Goal: Task Accomplishment & Management: Use online tool/utility

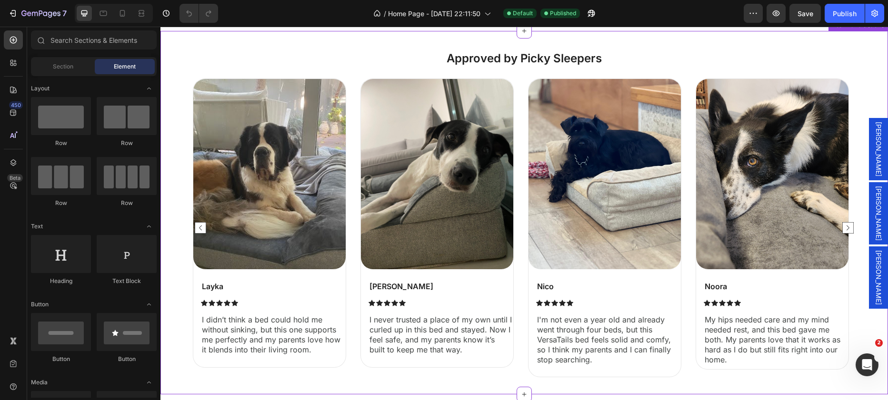
scroll to position [416, 0]
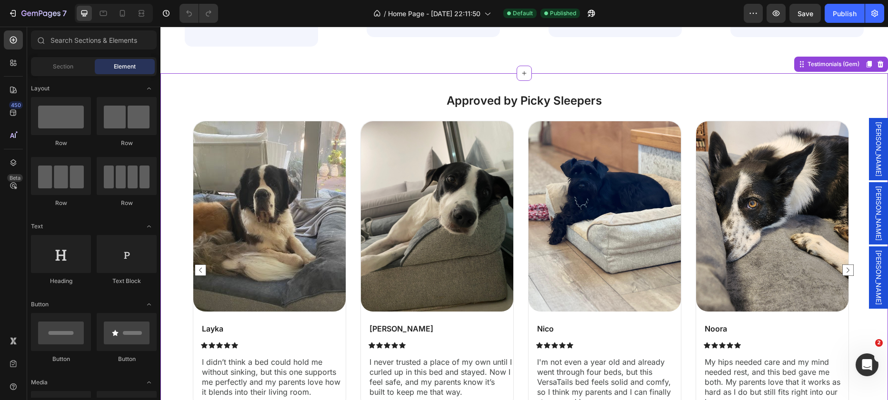
click at [315, 202] on img at bounding box center [269, 216] width 152 height 190
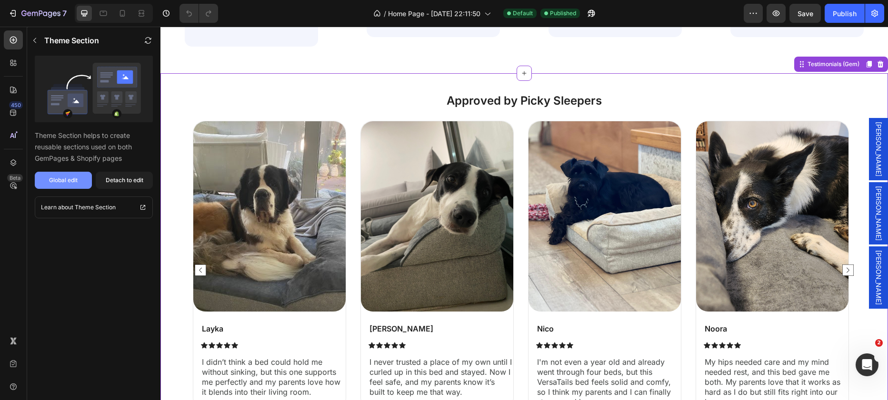
click at [71, 178] on div "Global edit" at bounding box center [63, 180] width 29 height 9
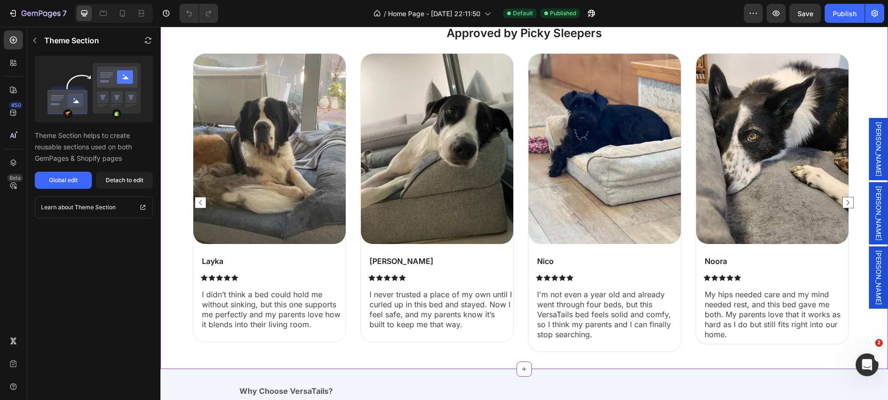
scroll to position [484, 0]
click at [276, 275] on div "Icon Icon Icon Icon Icon" at bounding box center [273, 277] width 145 height 7
click at [224, 268] on div "Layka Text Block Icon Icon Icon Icon Icon Icon List I didn’t think a bed could …" at bounding box center [273, 296] width 145 height 83
click at [218, 262] on p "Layka" at bounding box center [273, 261] width 143 height 10
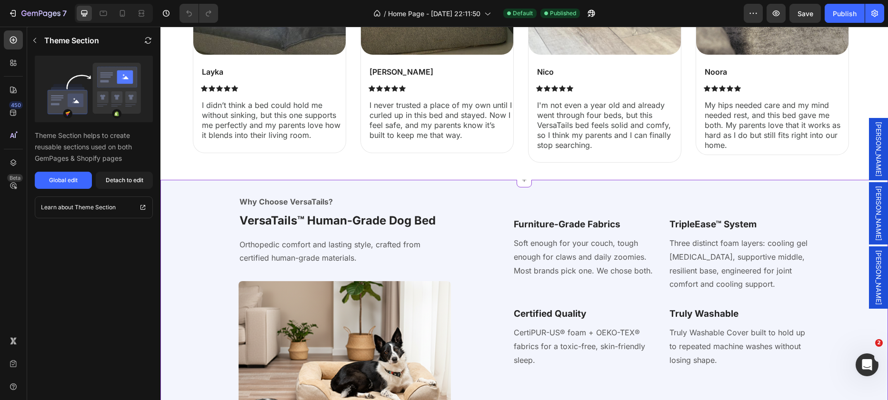
scroll to position [613, 0]
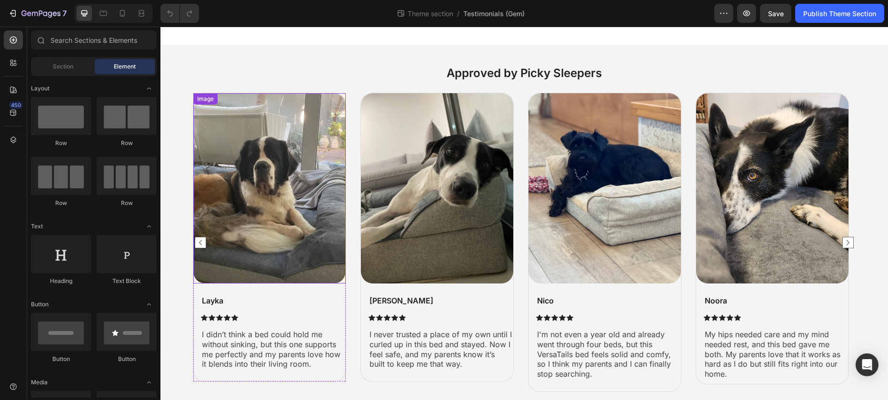
click at [288, 222] on img at bounding box center [269, 188] width 152 height 190
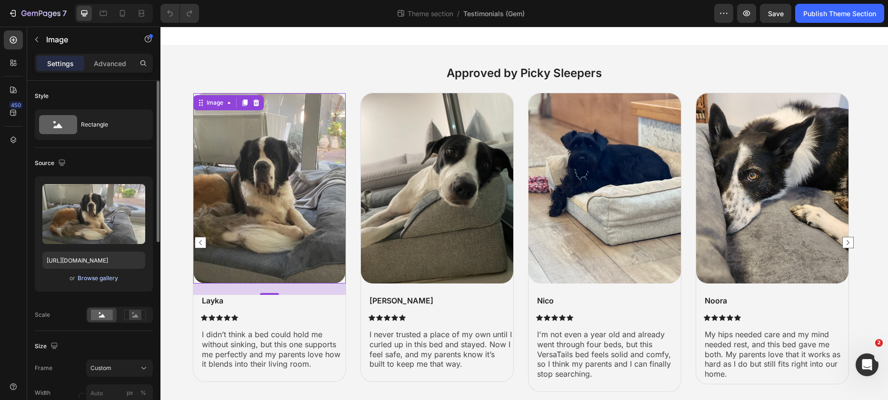
click at [107, 278] on div "Browse gallery" at bounding box center [98, 278] width 40 height 9
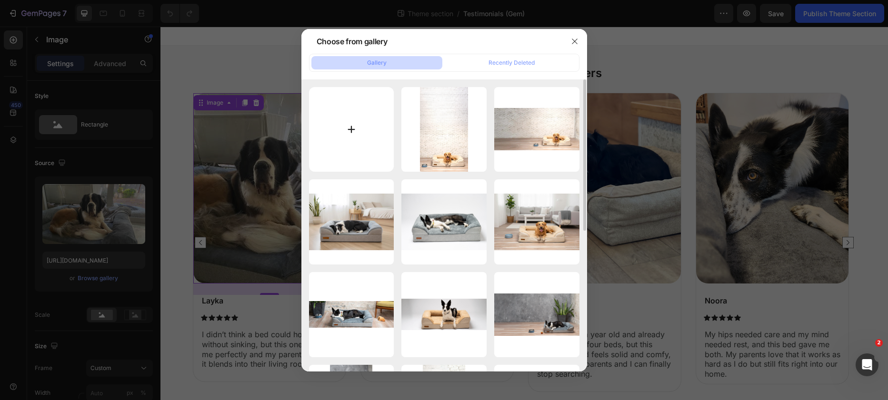
click at [346, 142] on input "file" at bounding box center [351, 129] width 85 height 85
type input "C:\fakepath\Layke peeky sleeper.JPG"
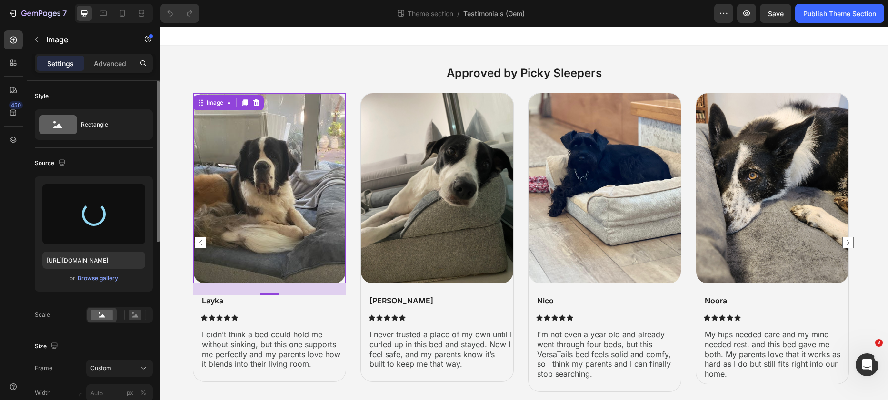
type input "https://cdn.shopify.com/s/files/1/0928/4570/3533/files/gempages_572646440199783…"
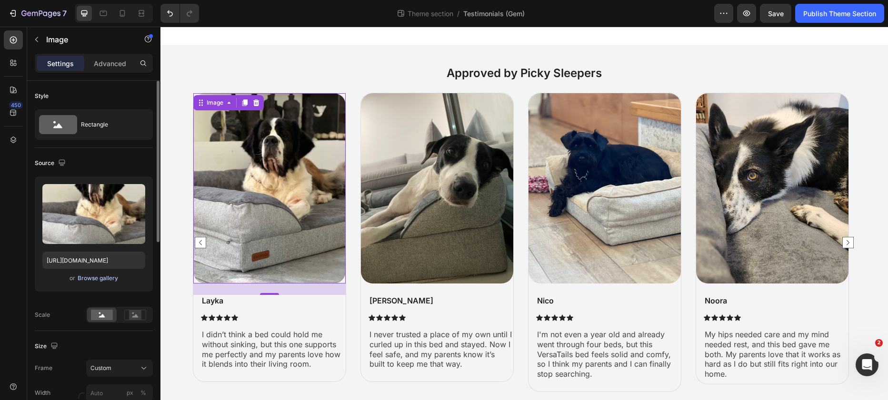
click at [112, 277] on div "Browse gallery" at bounding box center [98, 278] width 40 height 9
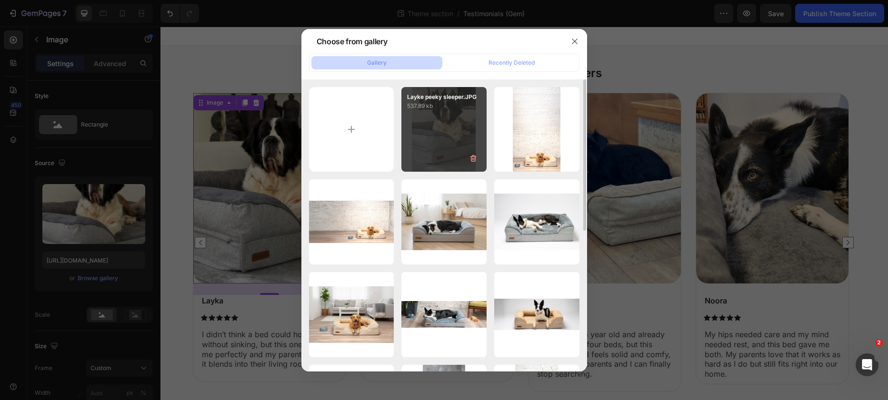
click at [448, 98] on p "Layke peeky sleeper.JPG" at bounding box center [444, 97] width 74 height 9
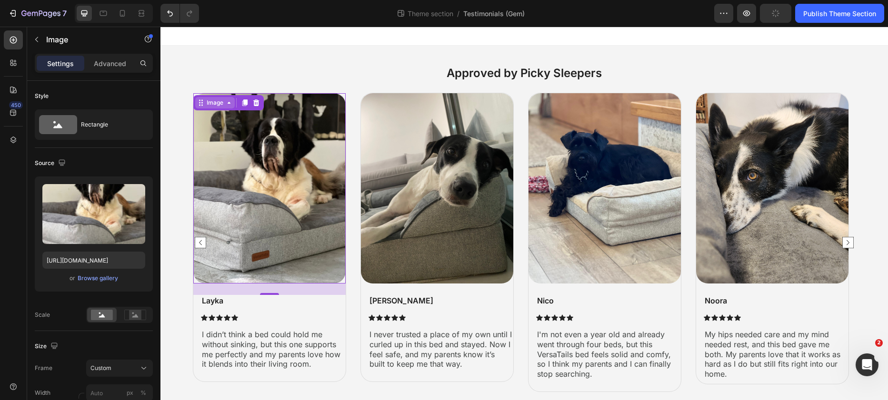
click at [227, 103] on icon at bounding box center [229, 103] width 8 height 8
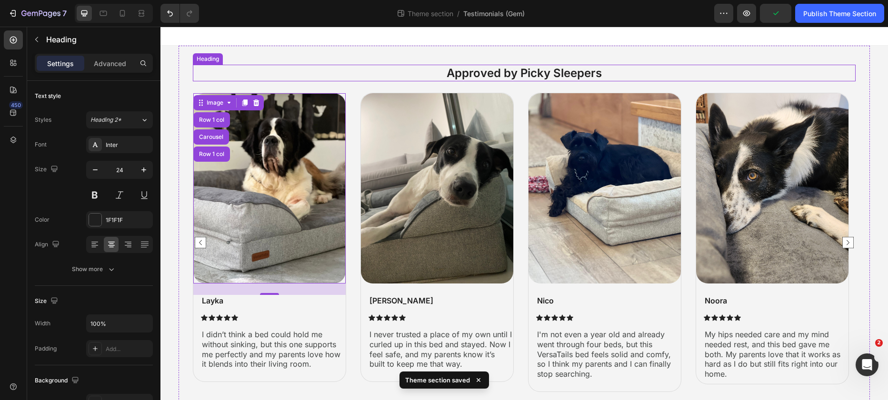
click at [265, 72] on h2 "Approved by Picky Sleepers" at bounding box center [524, 73] width 663 height 17
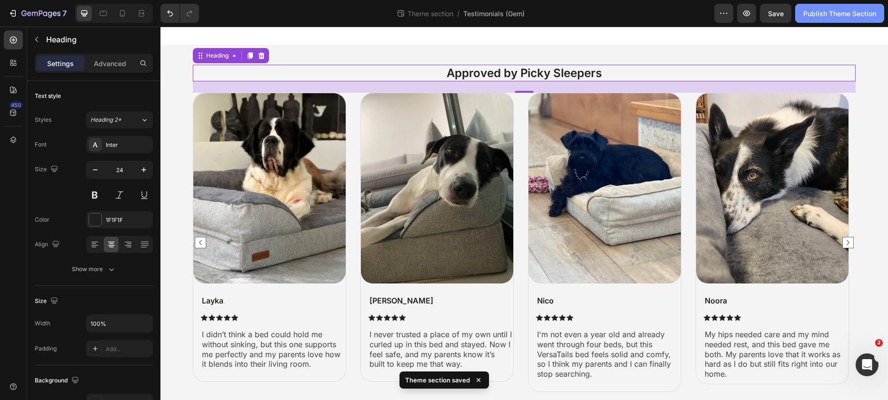
click at [808, 17] on div "Publish Theme Section" at bounding box center [839, 14] width 73 height 10
click at [847, 15] on div "Publish Theme Section" at bounding box center [839, 14] width 73 height 10
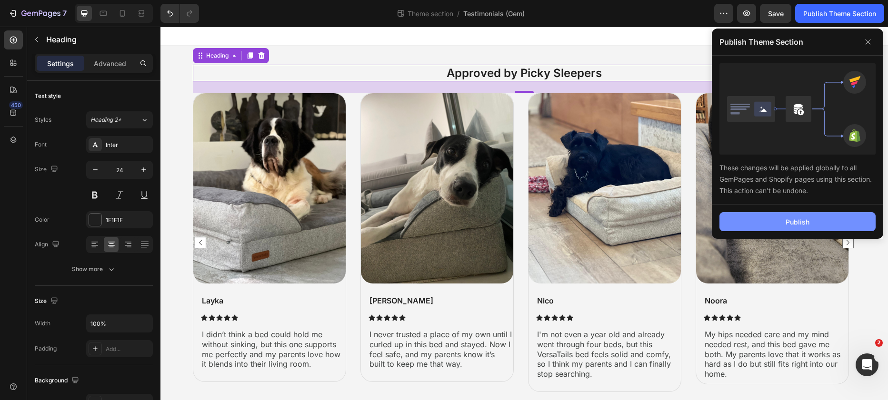
click at [790, 220] on div "Publish" at bounding box center [797, 222] width 24 height 10
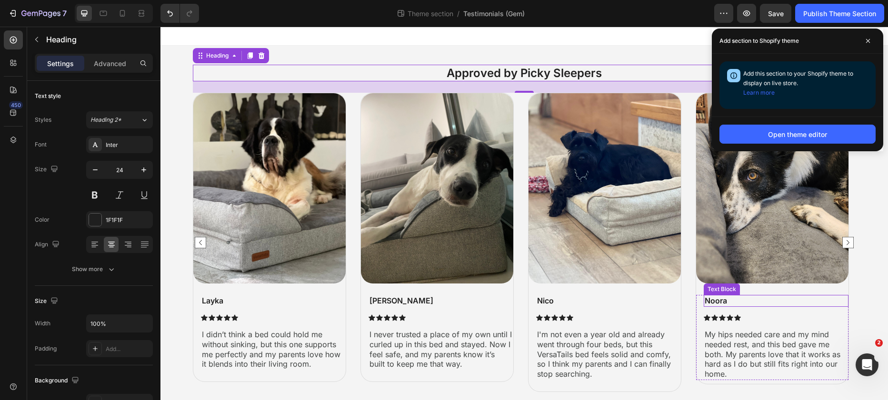
click at [724, 304] on p "Noora" at bounding box center [775, 301] width 143 height 10
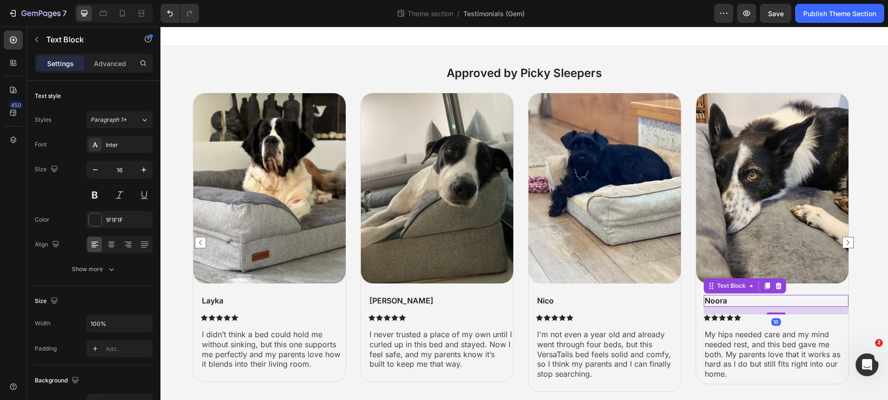
click at [726, 301] on p "Noora" at bounding box center [775, 301] width 143 height 10
drag, startPoint x: 710, startPoint y: 301, endPoint x: 719, endPoint y: 300, distance: 9.1
click at [710, 301] on p "Noora" at bounding box center [775, 301] width 143 height 10
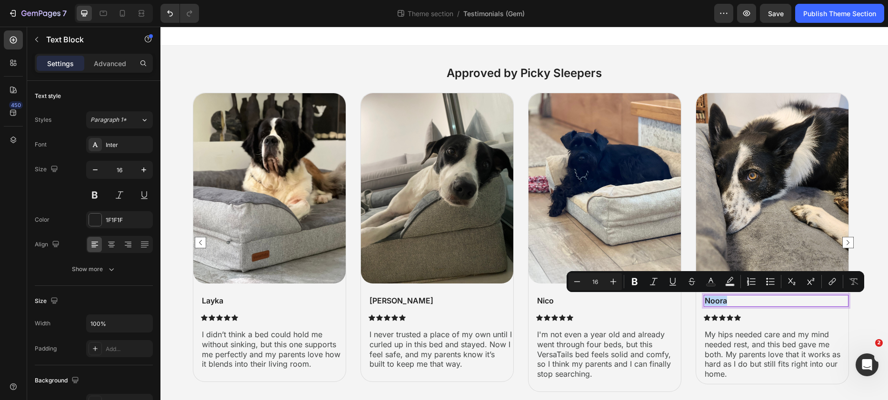
click at [725, 300] on p "Noora" at bounding box center [775, 301] width 143 height 10
copy p "Norah"
click at [777, 350] on p "My hips needed care and my mind needed rest, and this bed gave me both. My pare…" at bounding box center [775, 355] width 143 height 50
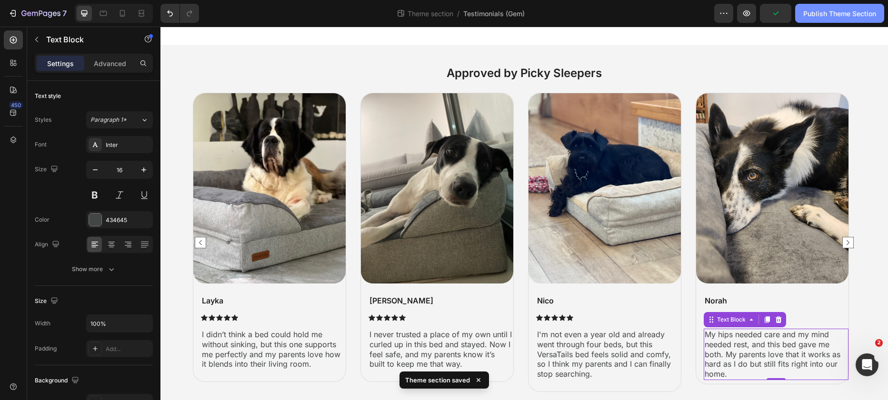
click at [840, 11] on div "Publish Theme Section" at bounding box center [839, 14] width 73 height 10
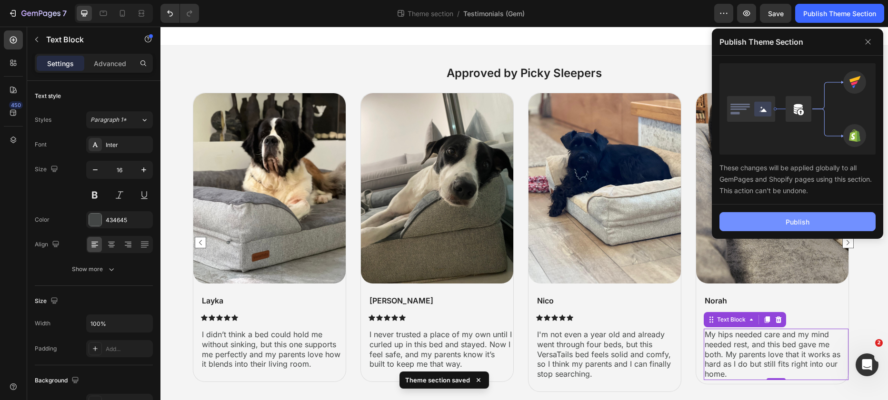
click at [796, 228] on button "Publish" at bounding box center [797, 221] width 156 height 19
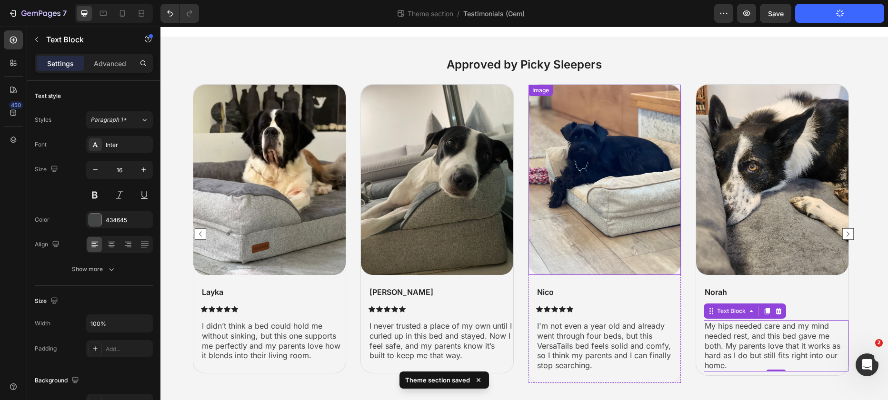
scroll to position [9, 0]
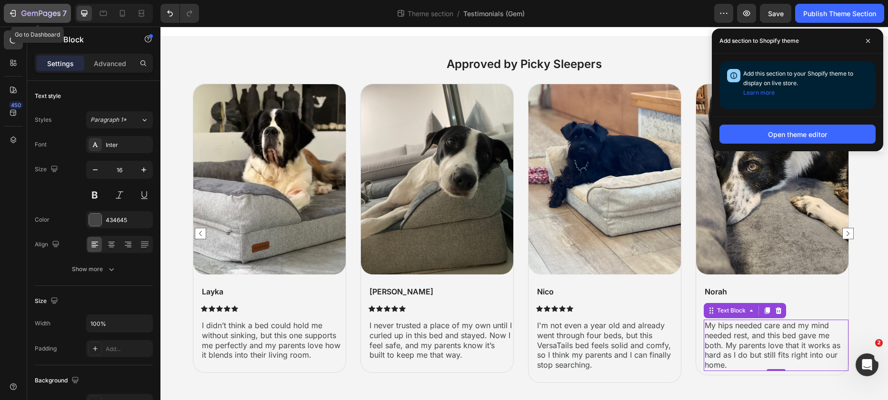
click at [51, 14] on icon "button" at bounding box center [50, 14] width 4 height 6
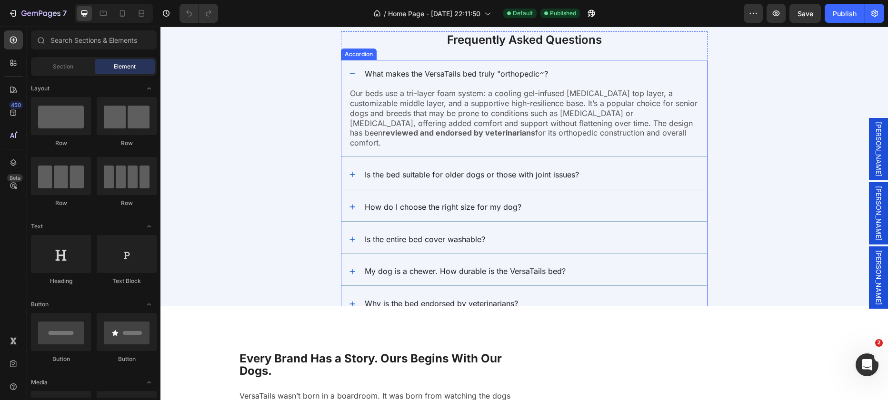
scroll to position [2286, 0]
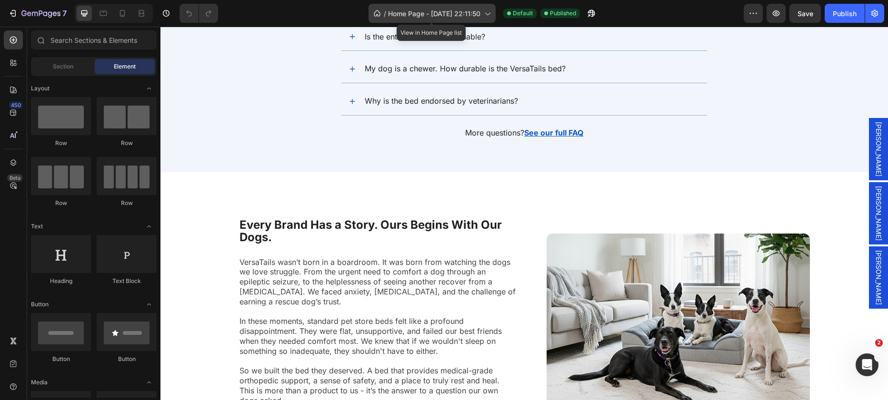
click at [451, 17] on span "Home Page - Jul 15, 22:11:50" at bounding box center [434, 14] width 92 height 10
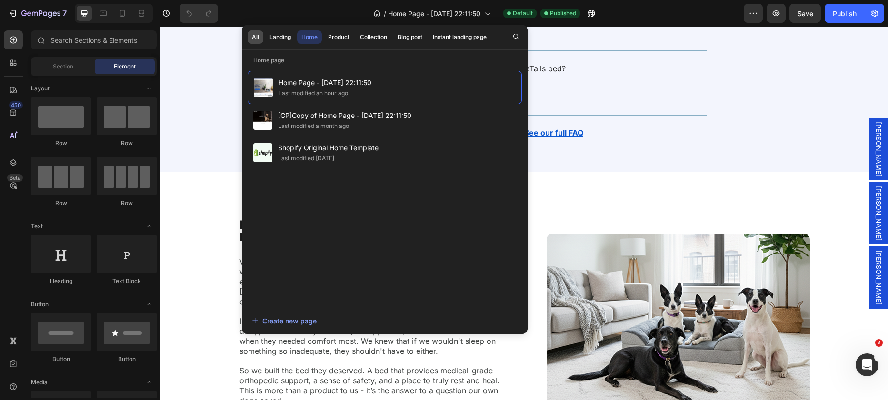
click at [259, 34] on button "All" at bounding box center [256, 36] width 16 height 13
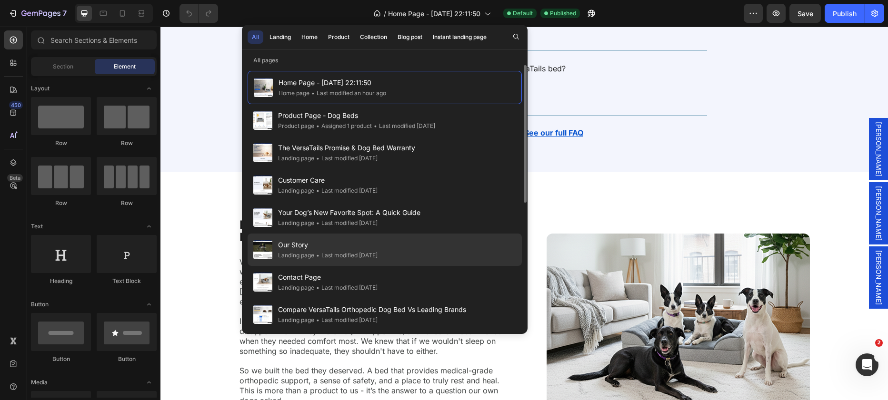
click at [377, 253] on div "• Last modified 3 days ago" at bounding box center [345, 256] width 63 height 10
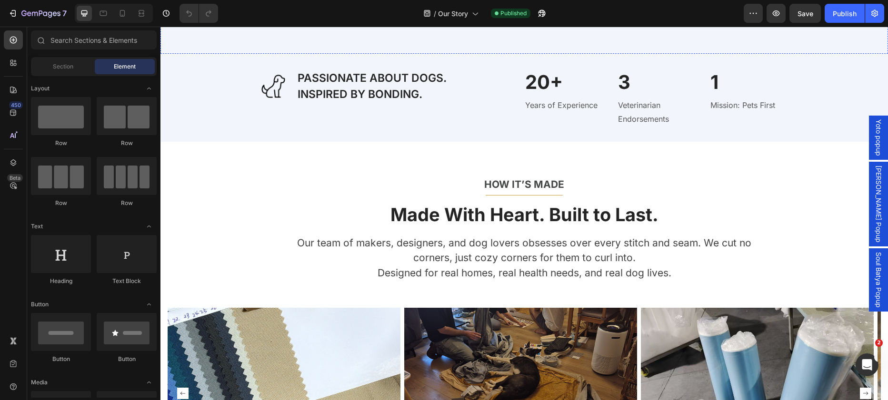
scroll to position [1300, 0]
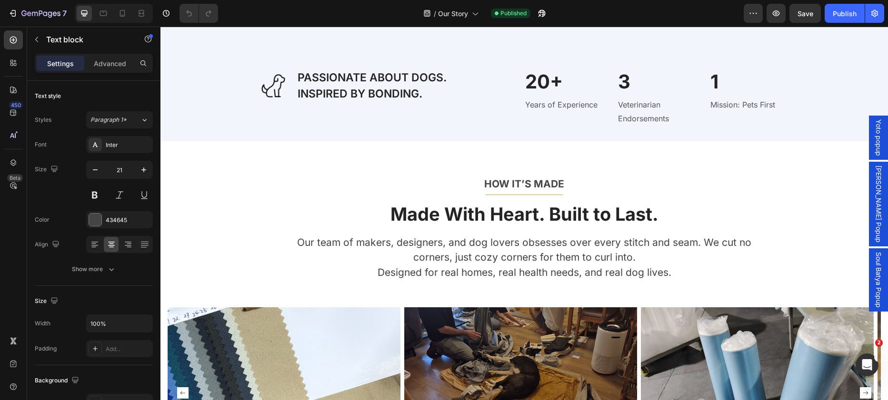
click at [508, 15] on link "Read More" at bounding box center [523, 4] width 73 height 21
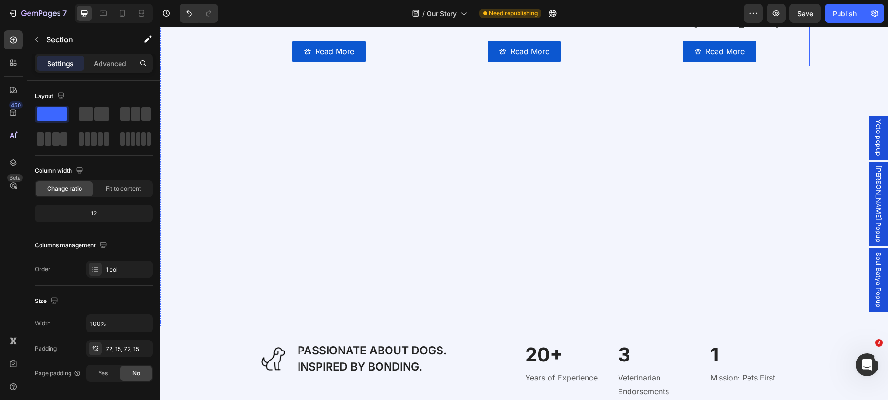
scroll to position [1216, 0]
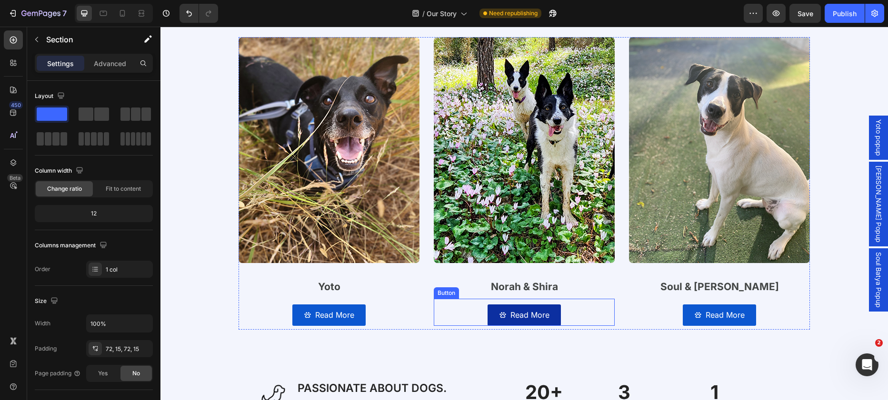
click at [524, 324] on link "Read More" at bounding box center [523, 315] width 73 height 21
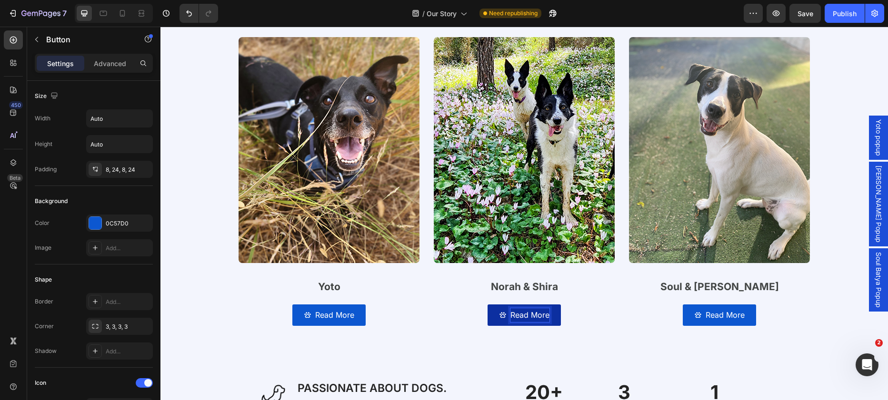
click at [524, 317] on p "Read More" at bounding box center [529, 315] width 39 height 14
click at [501, 313] on icon at bounding box center [503, 315] width 8 height 8
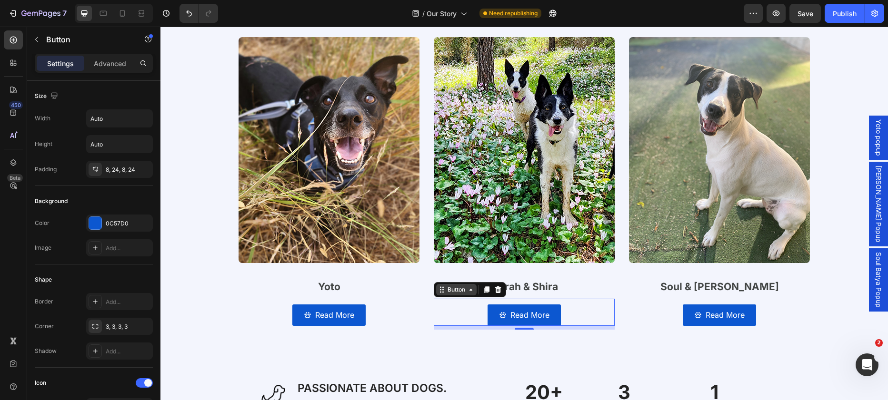
click at [462, 292] on div "Button" at bounding box center [456, 290] width 21 height 9
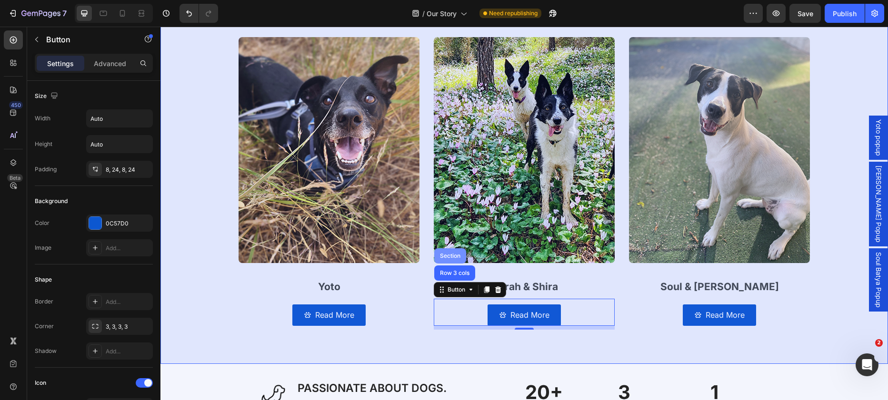
click at [451, 260] on div "Section" at bounding box center [450, 255] width 32 height 15
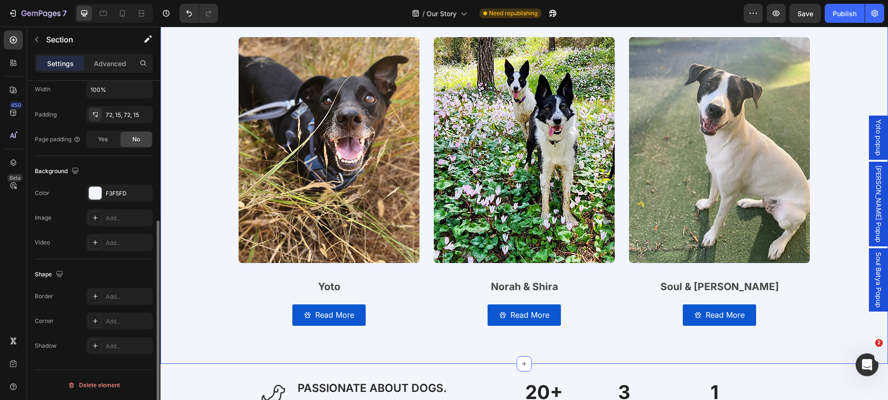
scroll to position [0, 0]
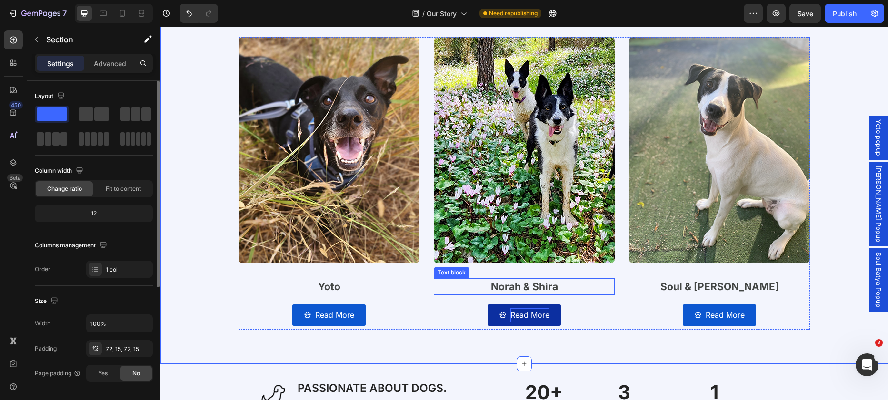
click at [518, 315] on p "Read More" at bounding box center [529, 315] width 39 height 14
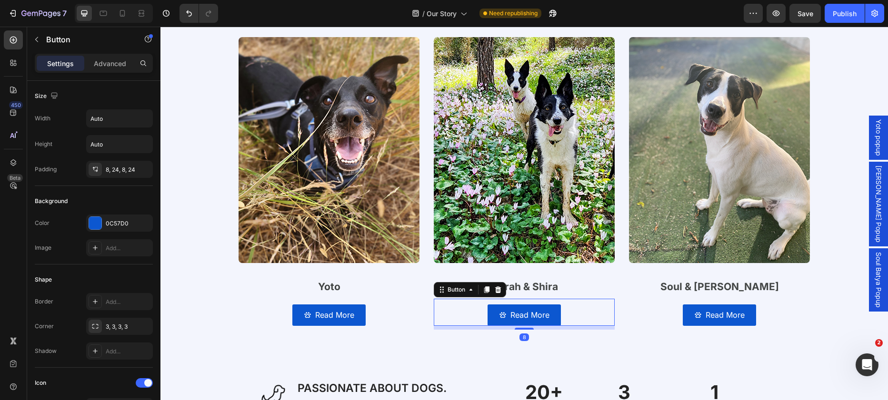
click at [477, 313] on div "Read More Button 8" at bounding box center [524, 312] width 181 height 27
click at [446, 288] on div "Button" at bounding box center [456, 290] width 21 height 9
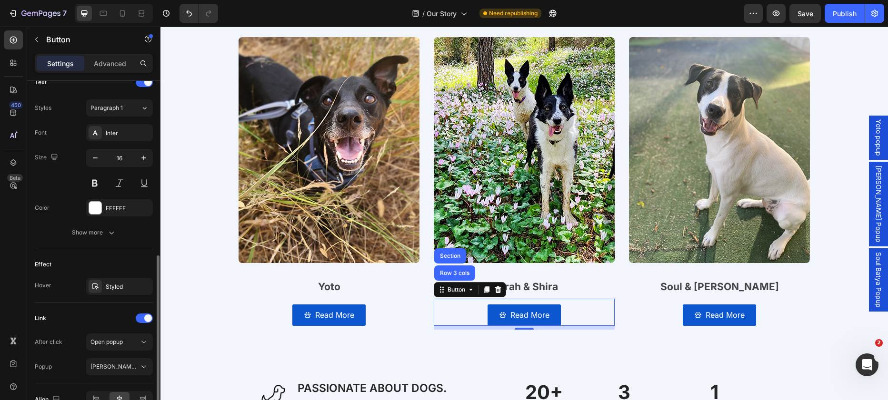
scroll to position [461, 0]
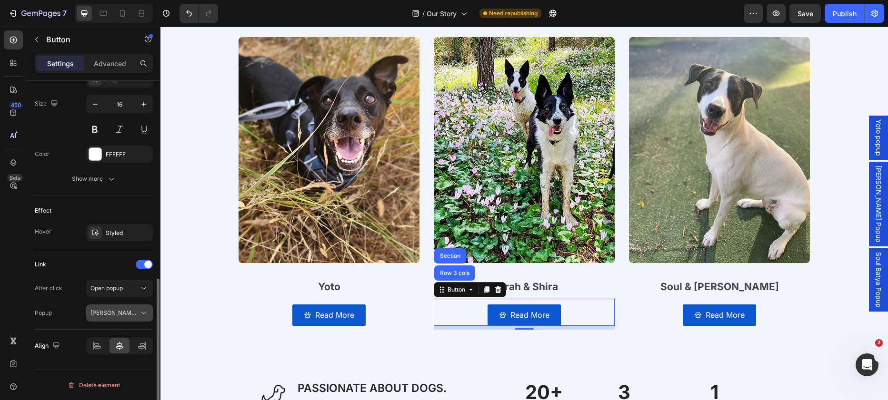
click at [108, 318] on button "[PERSON_NAME] Popup" at bounding box center [119, 313] width 67 height 17
click at [76, 312] on div "Popup Nura Shira Popup" at bounding box center [94, 313] width 118 height 17
click at [558, 287] on p "Norah & Shira" at bounding box center [524, 286] width 179 height 15
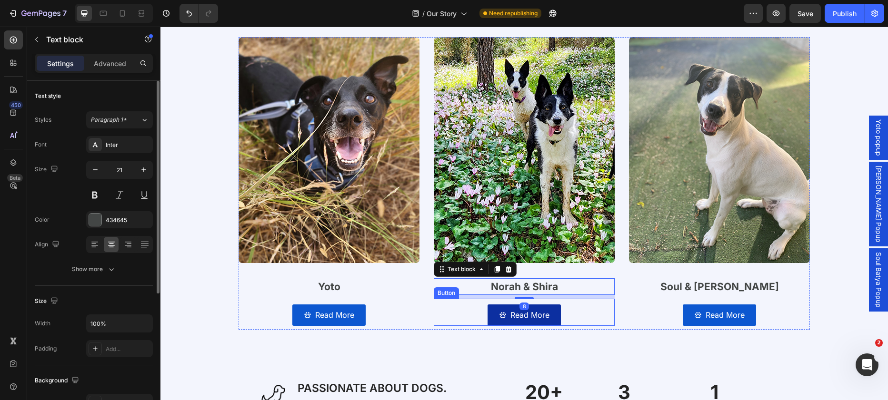
click at [556, 306] on link "Read More" at bounding box center [523, 315] width 73 height 21
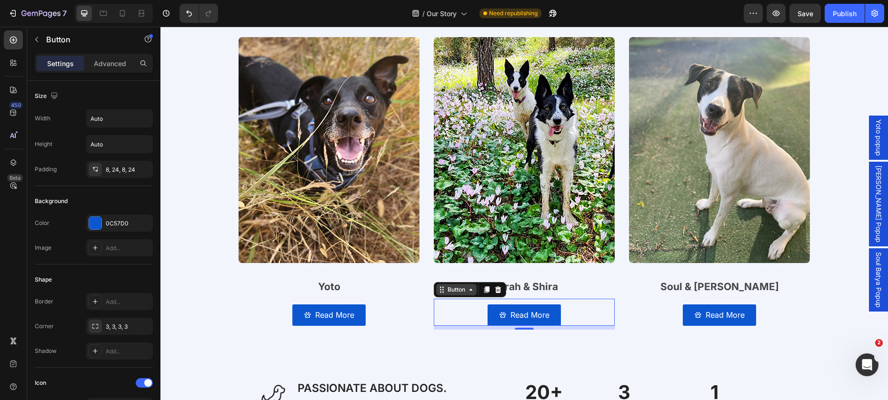
click at [469, 290] on icon at bounding box center [470, 290] width 3 height 2
click at [449, 292] on div "Button" at bounding box center [456, 290] width 21 height 9
click at [873, 151] on span "Yoto popup" at bounding box center [878, 137] width 10 height 37
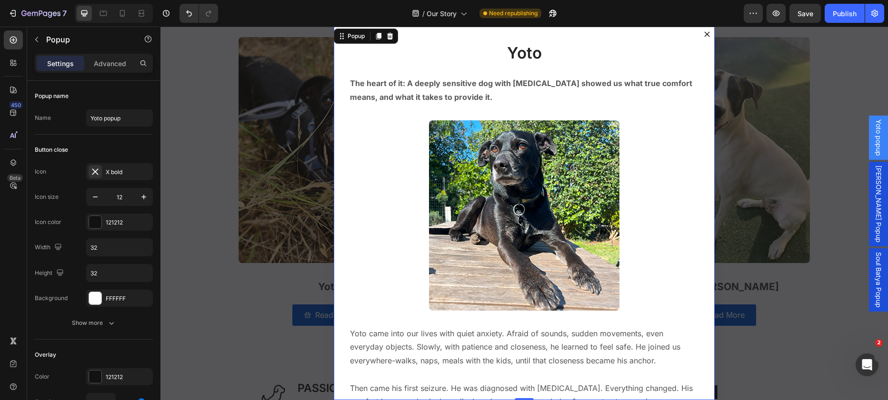
click at [705, 33] on icon "Dialog content" at bounding box center [707, 34] width 6 height 6
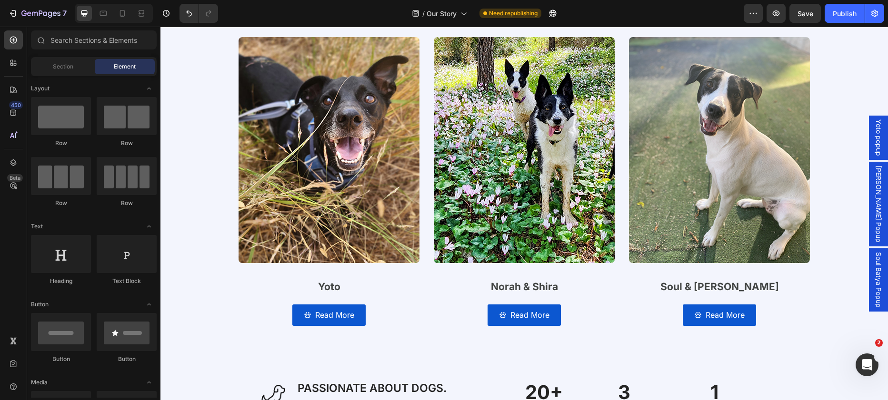
click at [873, 202] on span "[PERSON_NAME] Popup" at bounding box center [878, 204] width 10 height 77
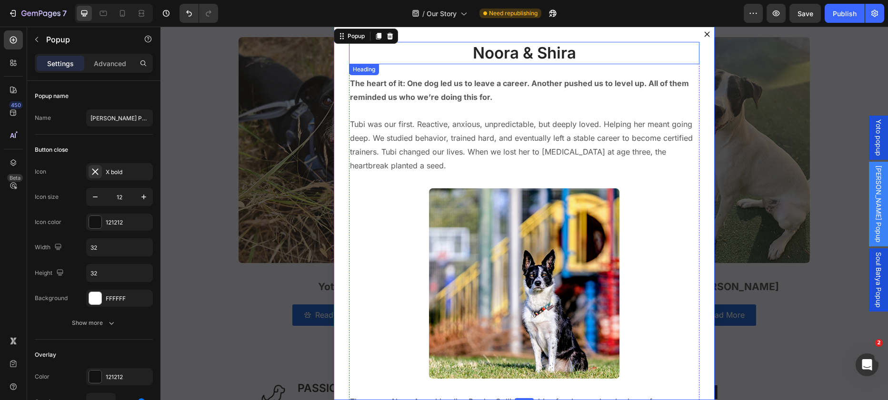
click at [489, 48] on h2 "Noora & Shira" at bounding box center [524, 53] width 350 height 22
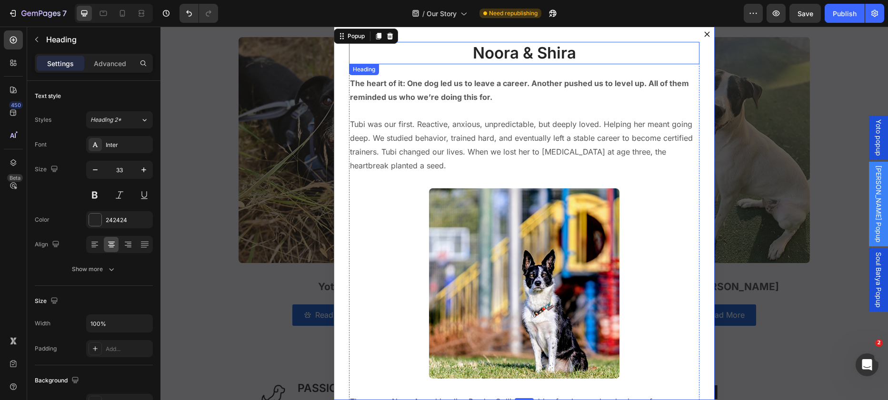
click at [489, 48] on h2 "Noora & Shira" at bounding box center [524, 53] width 350 height 22
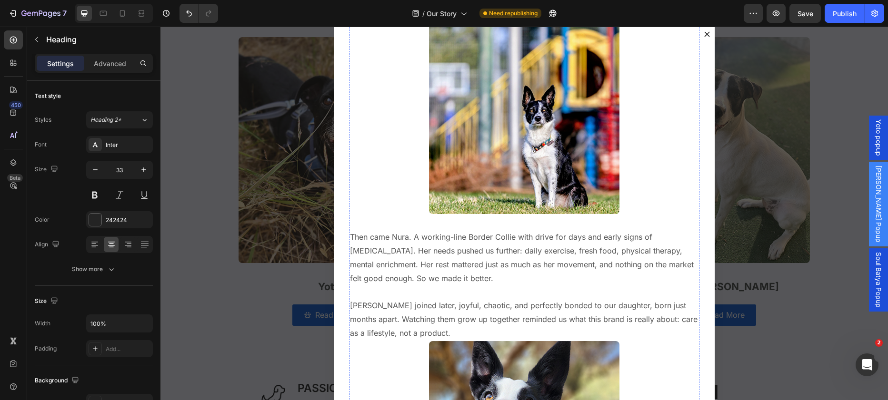
scroll to position [211, 0]
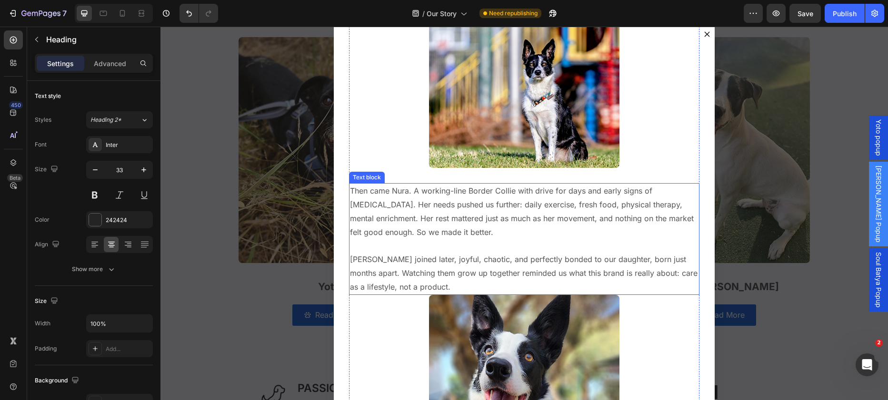
click at [399, 192] on p "Then came Nura. A working-line Border Collie with drive for days and early sign…" at bounding box center [524, 211] width 348 height 55
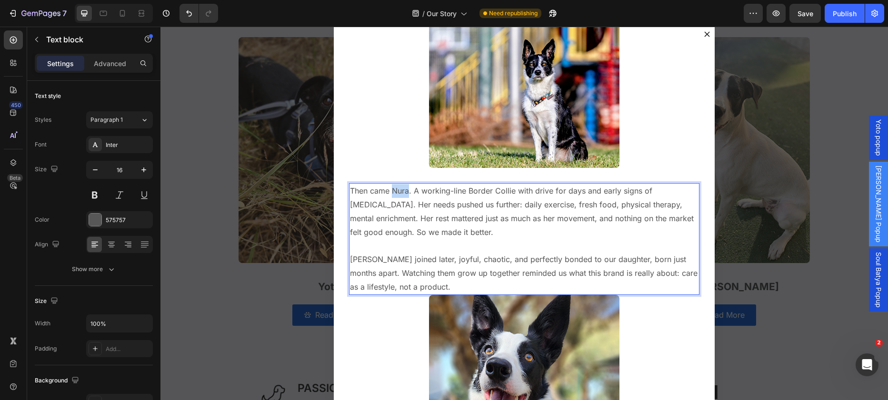
click at [399, 192] on p "Then came Nura. A working-line Border Collie with drive for days and early sign…" at bounding box center [524, 211] width 348 height 55
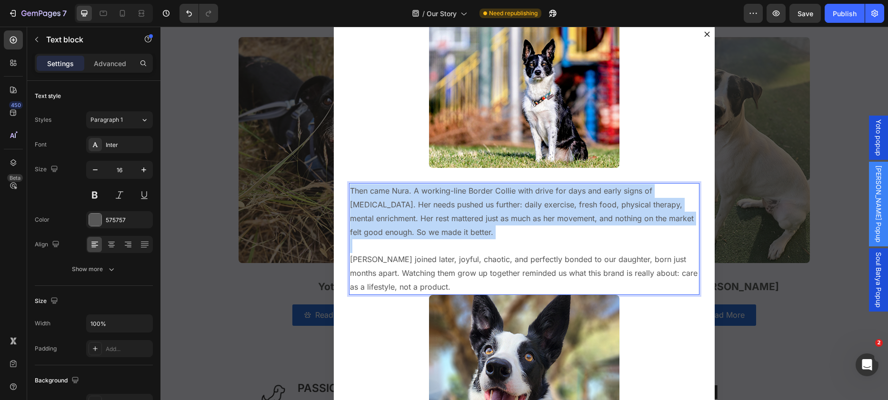
click at [399, 192] on p "Then came Nura. A working-line Border Collie with drive for days and early sign…" at bounding box center [524, 211] width 348 height 55
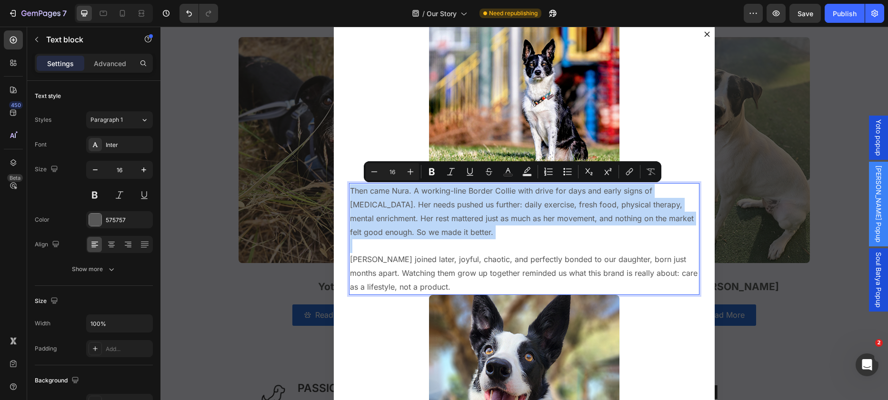
click at [402, 191] on p "Then came Nura. A working-line Border Collie with drive for days and early sign…" at bounding box center [524, 211] width 348 height 55
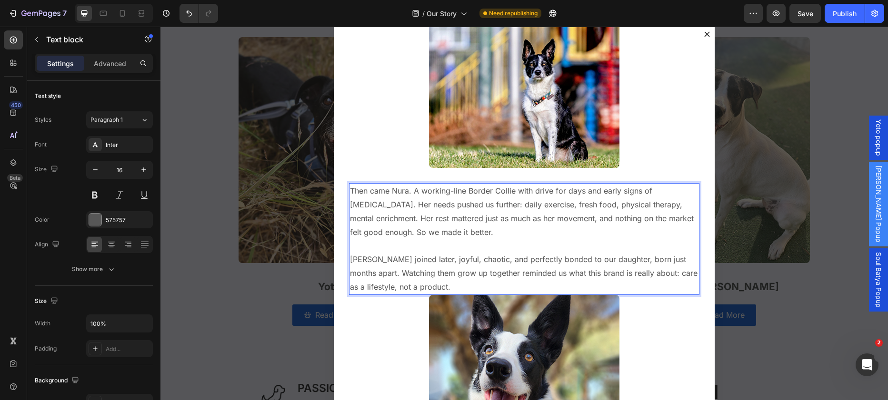
click at [398, 193] on p "Then came Nura. A working-line Border Collie with drive for days and early sign…" at bounding box center [524, 211] width 348 height 55
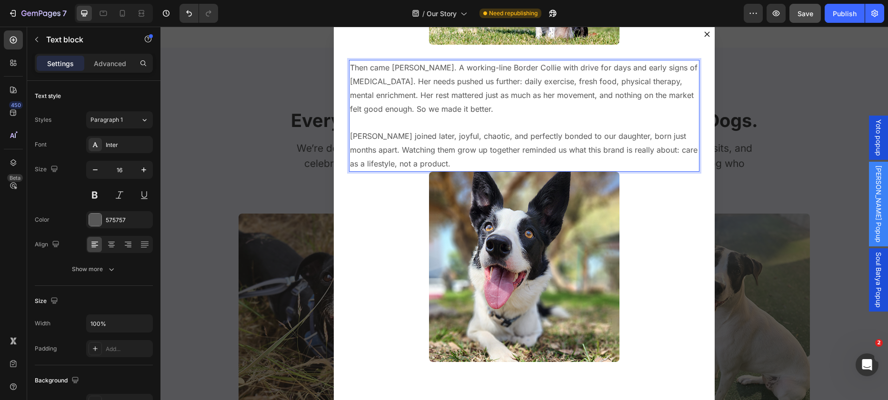
scroll to position [1035, 0]
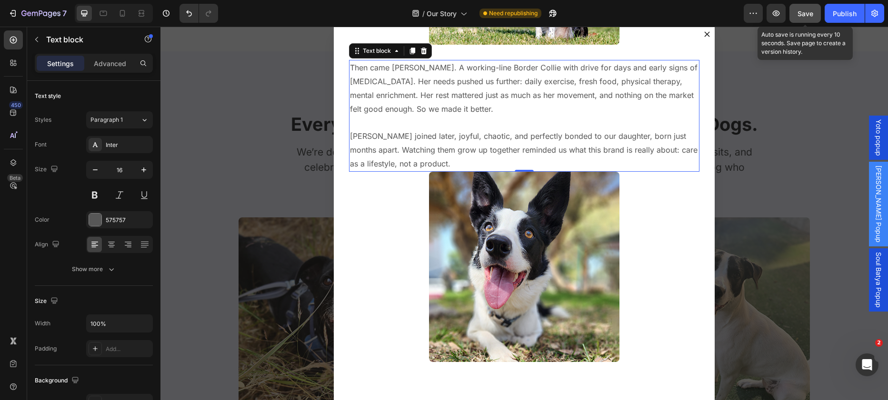
click at [812, 16] on span "Save" at bounding box center [805, 14] width 16 height 8
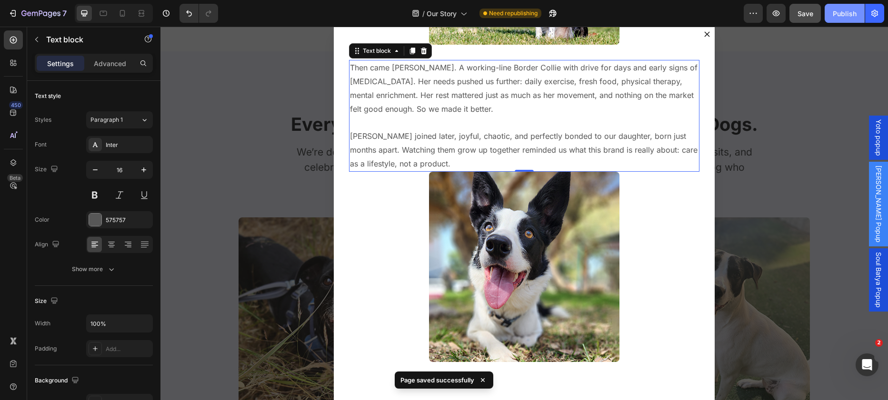
click at [846, 13] on div "Publish" at bounding box center [845, 14] width 24 height 10
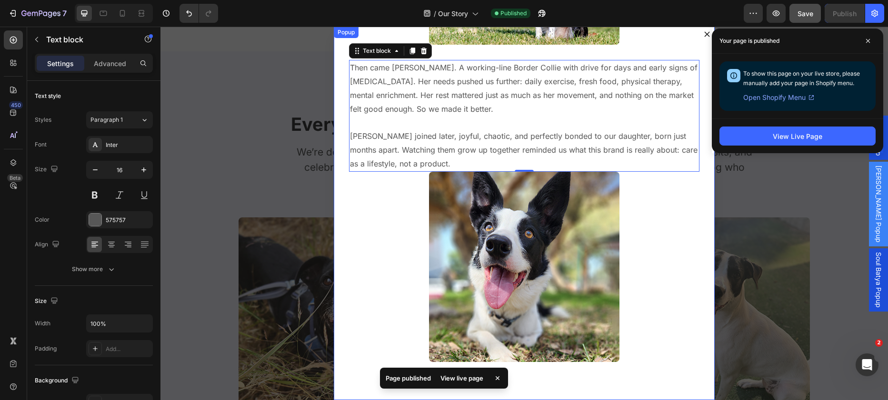
click at [704, 35] on icon "Dialog content" at bounding box center [706, 33] width 5 height 5
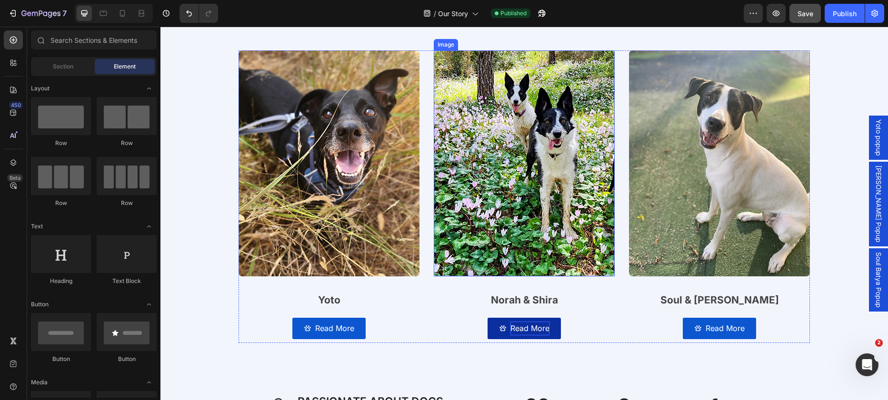
scroll to position [1214, 0]
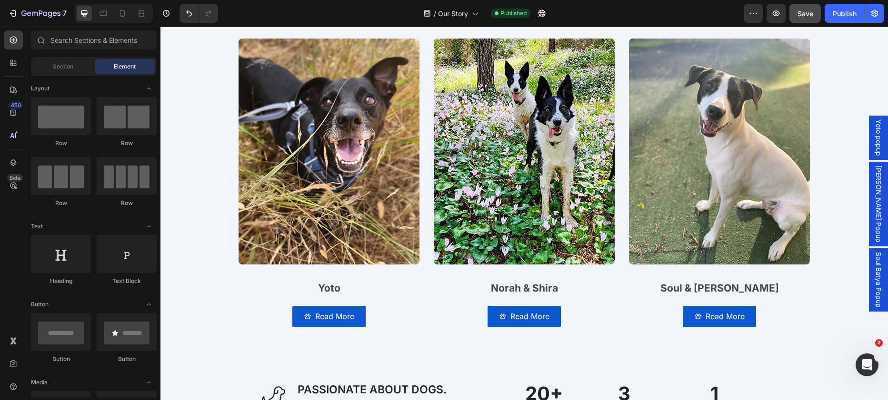
click at [873, 188] on span "[PERSON_NAME] Popup" at bounding box center [878, 204] width 10 height 77
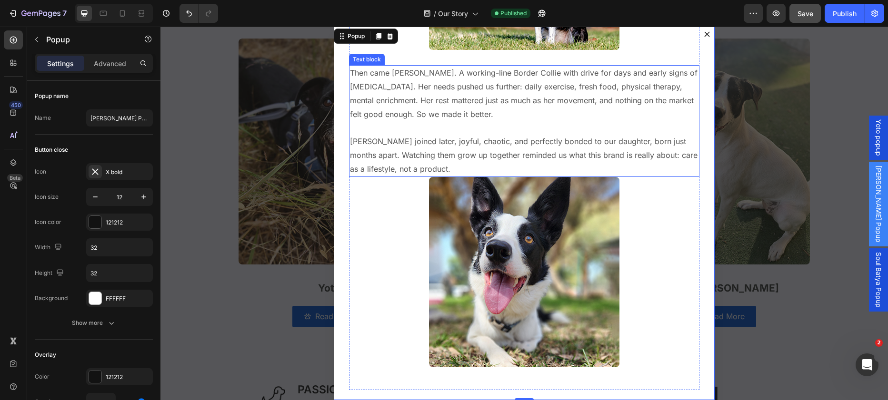
scroll to position [0, 0]
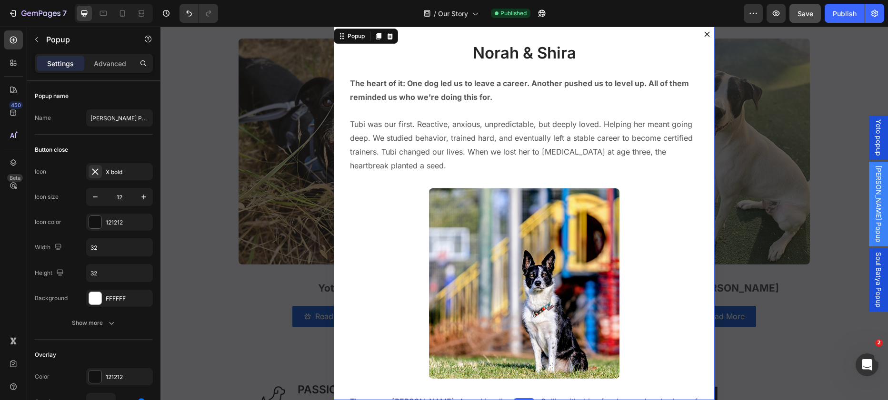
click at [801, 91] on div "Backdrop" at bounding box center [523, 214] width 727 height 374
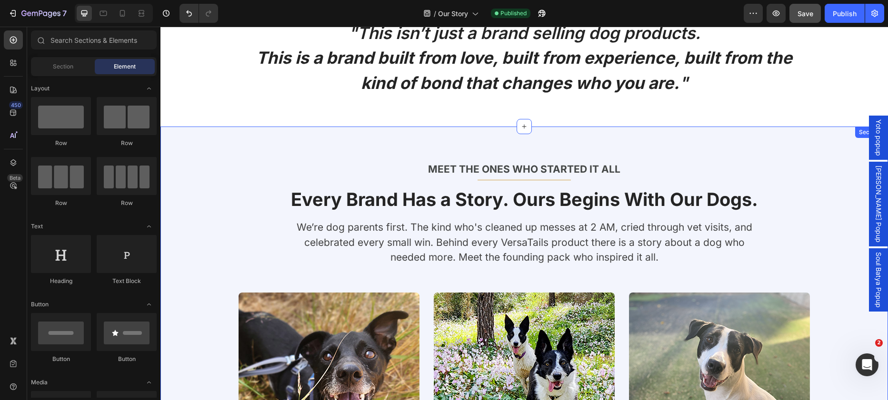
scroll to position [851, 0]
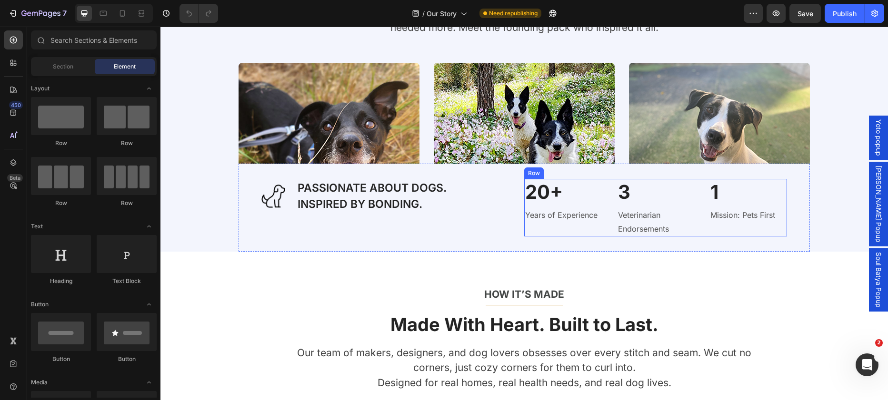
scroll to position [1188, 0]
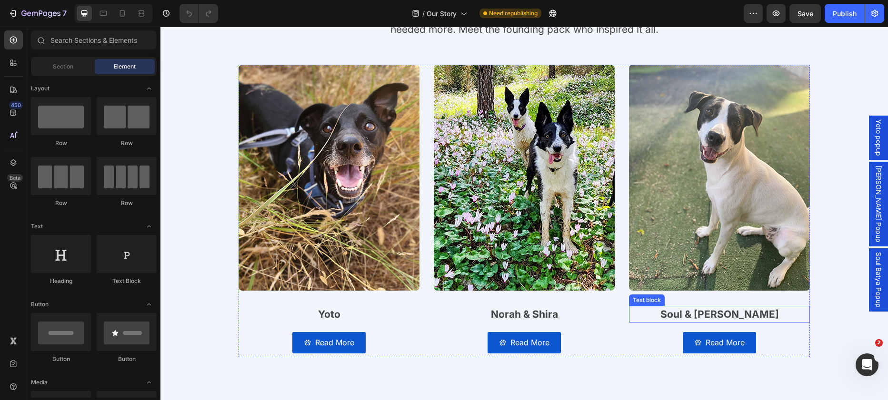
click at [782, 308] on p "Soul & [PERSON_NAME]" at bounding box center [719, 314] width 179 height 15
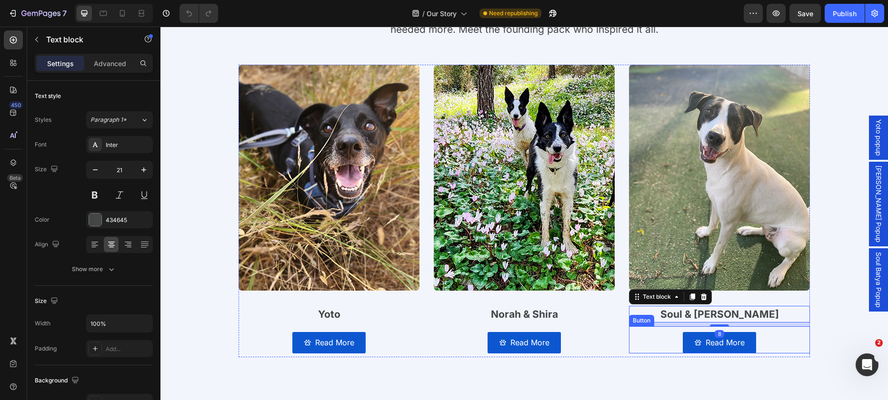
click at [761, 342] on div "Read More Button" at bounding box center [719, 340] width 181 height 27
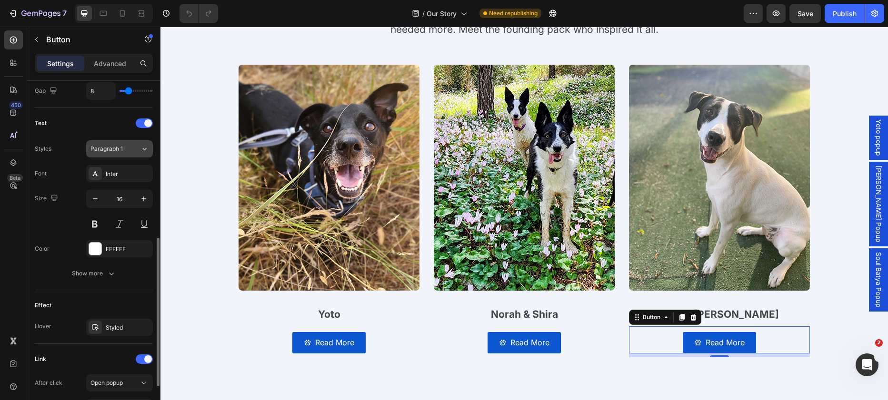
scroll to position [461, 0]
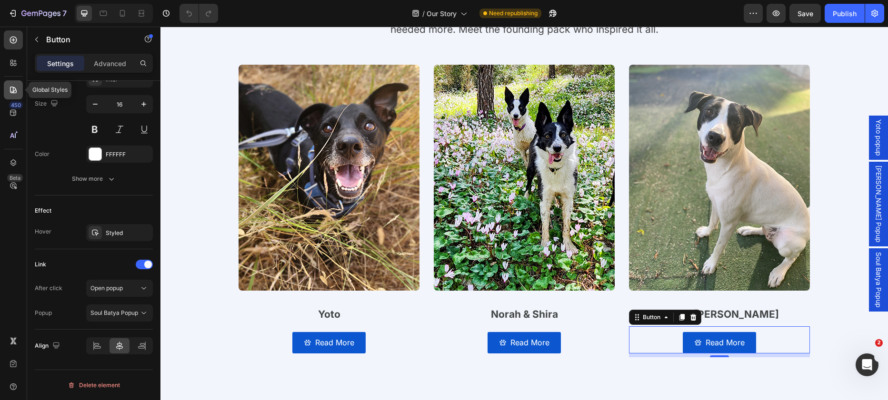
click at [15, 93] on icon at bounding box center [14, 90] width 10 height 10
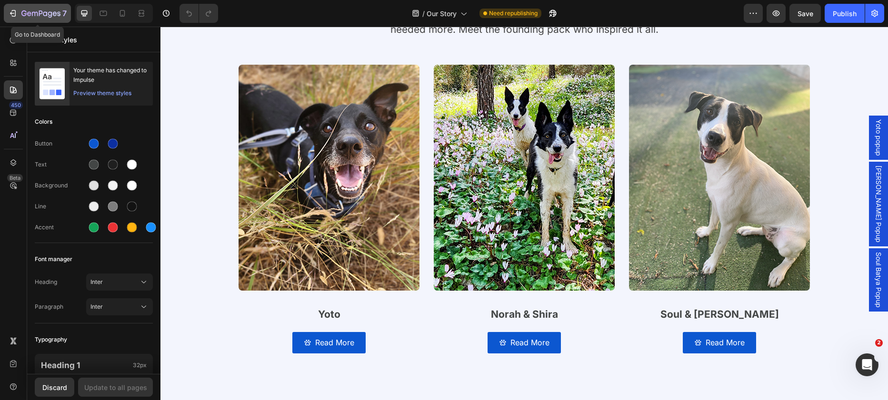
click at [14, 9] on icon "button" at bounding box center [13, 14] width 10 height 10
